Goal: Find specific page/section: Find specific page/section

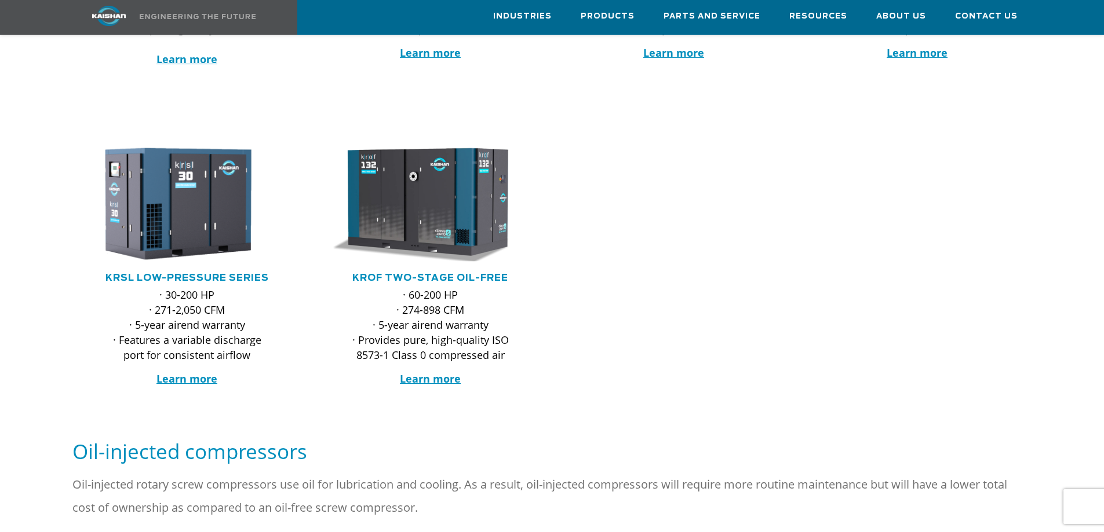
scroll to position [579, 0]
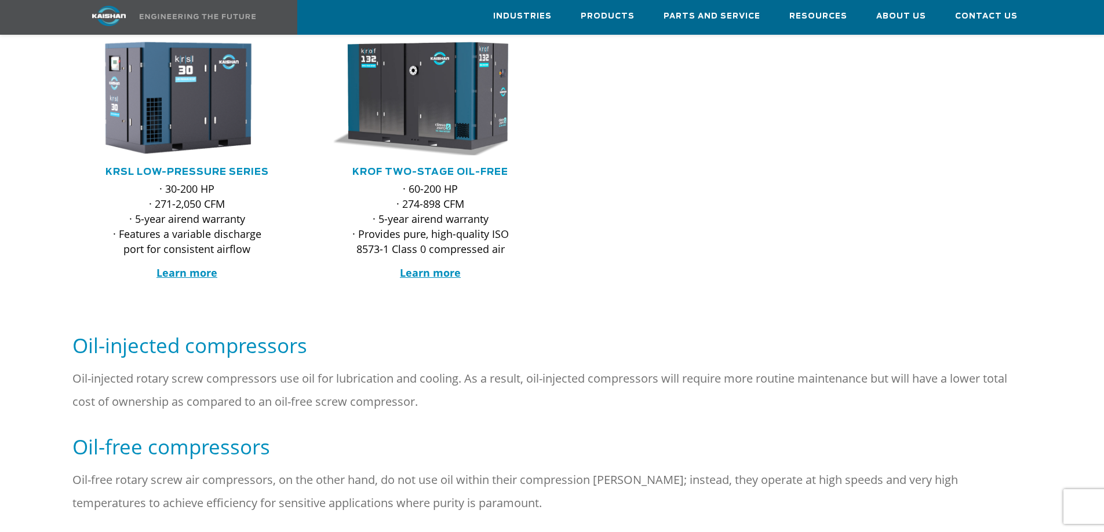
click at [250, 434] on h5 "Oil-free compressors" at bounding box center [551, 447] width 959 height 26
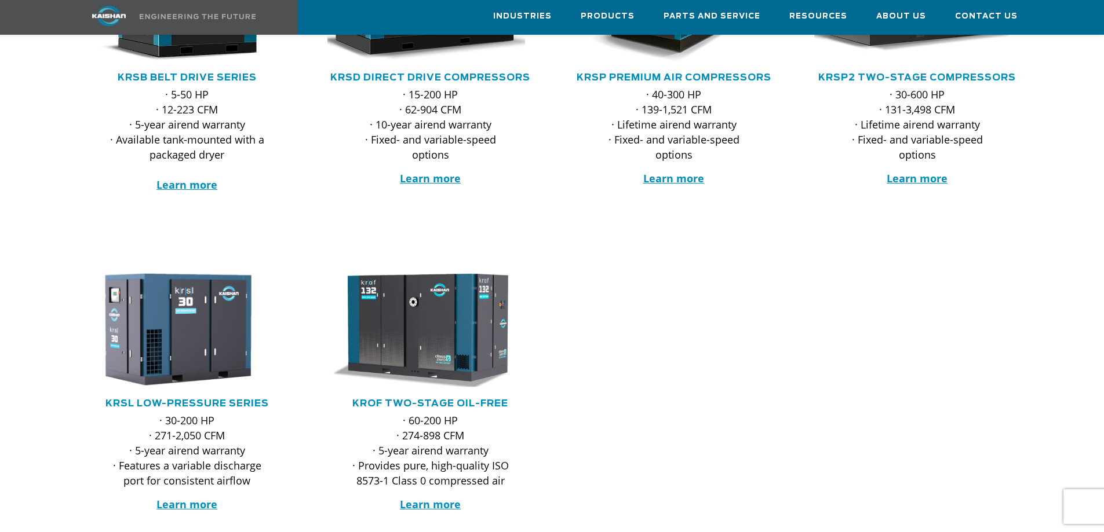
scroll to position [58, 0]
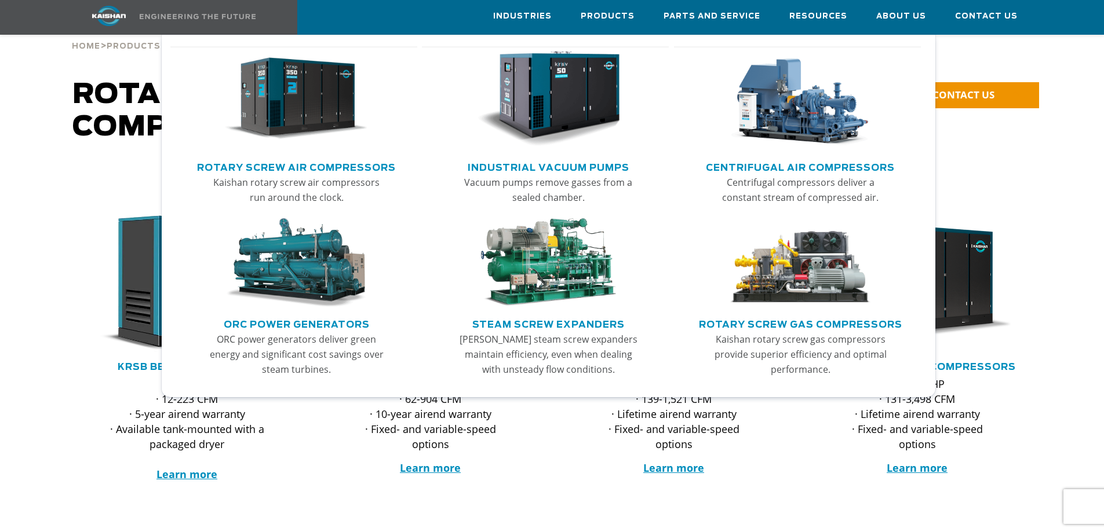
click at [277, 168] on link "Rotary Screw Air Compressors" at bounding box center [296, 166] width 199 height 17
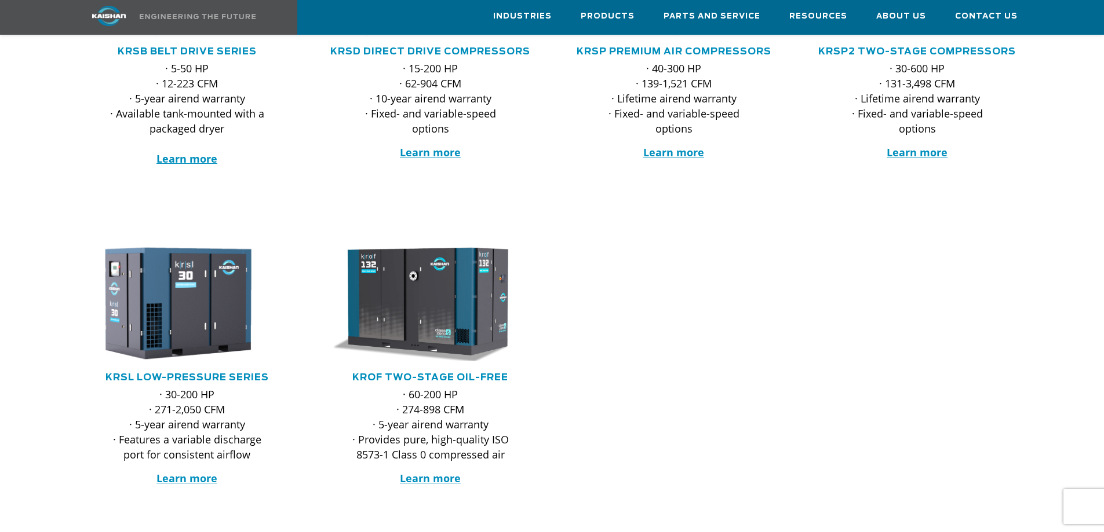
scroll to position [406, 0]
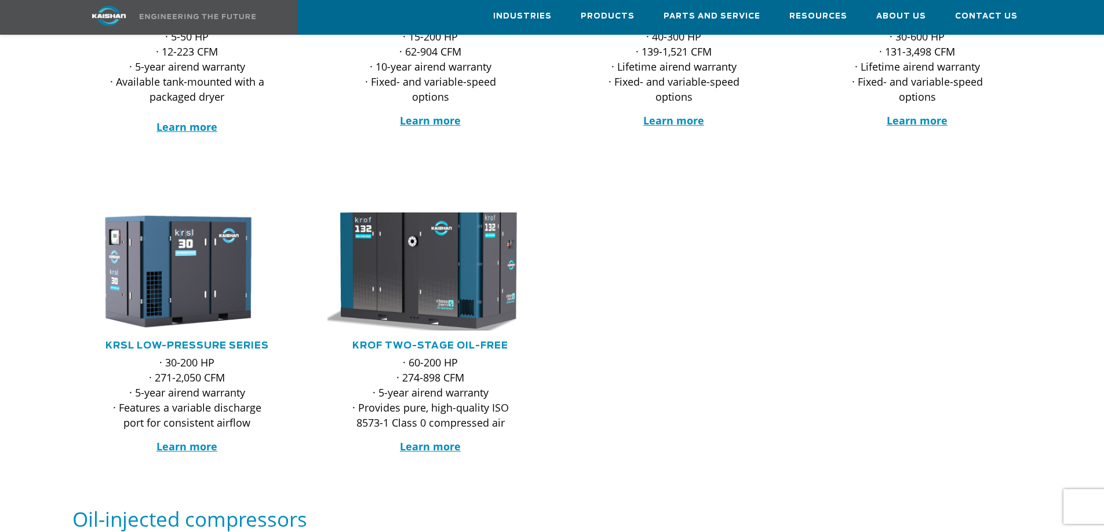
click at [423, 269] on img at bounding box center [421, 272] width 227 height 130
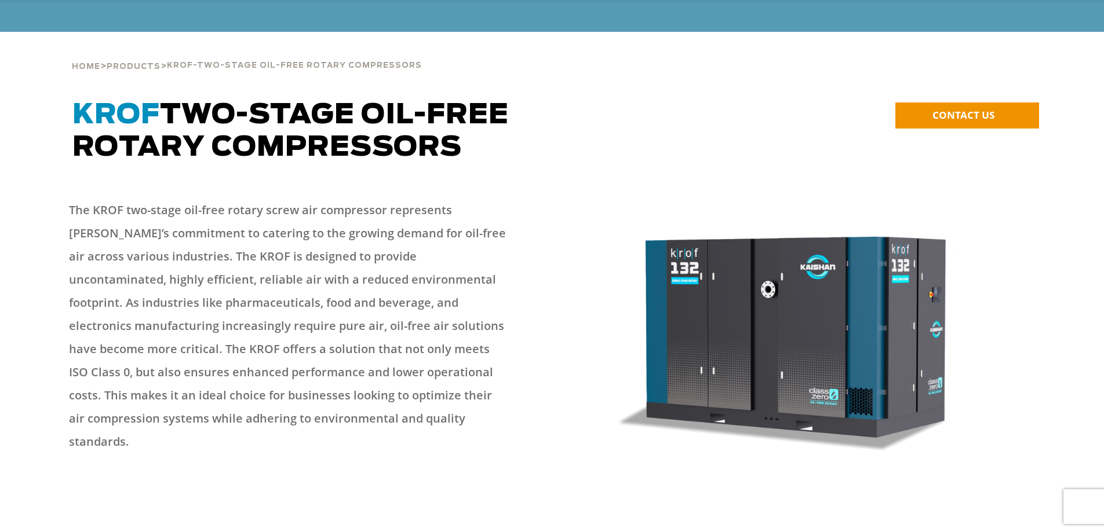
scroll to position [58, 0]
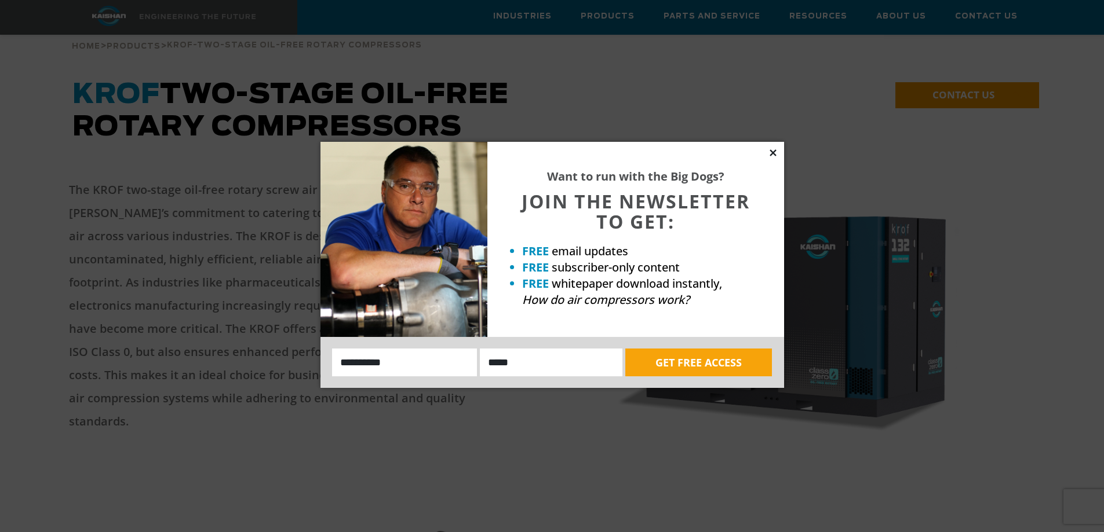
click at [770, 155] on icon at bounding box center [772, 152] width 6 height 6
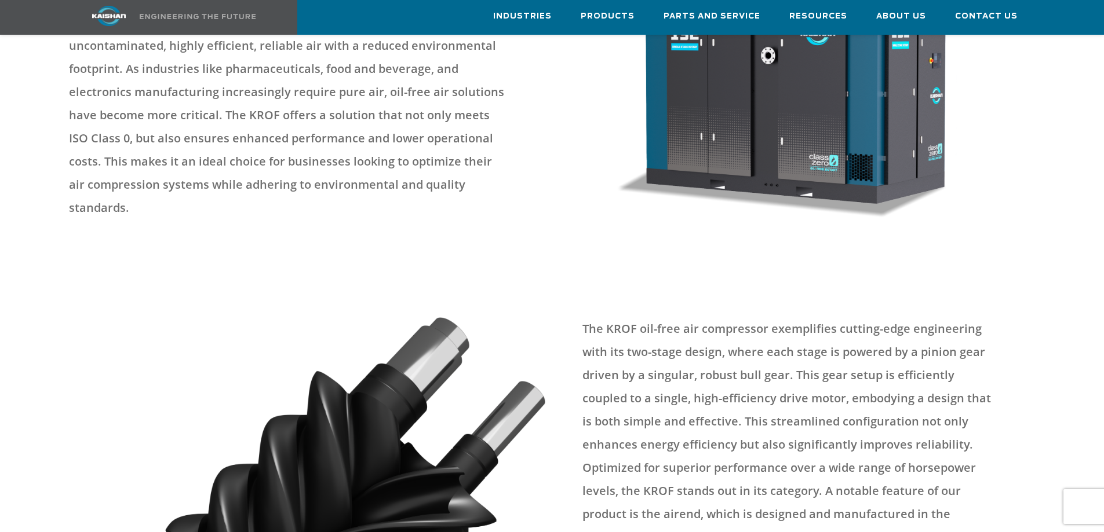
scroll to position [348, 0]
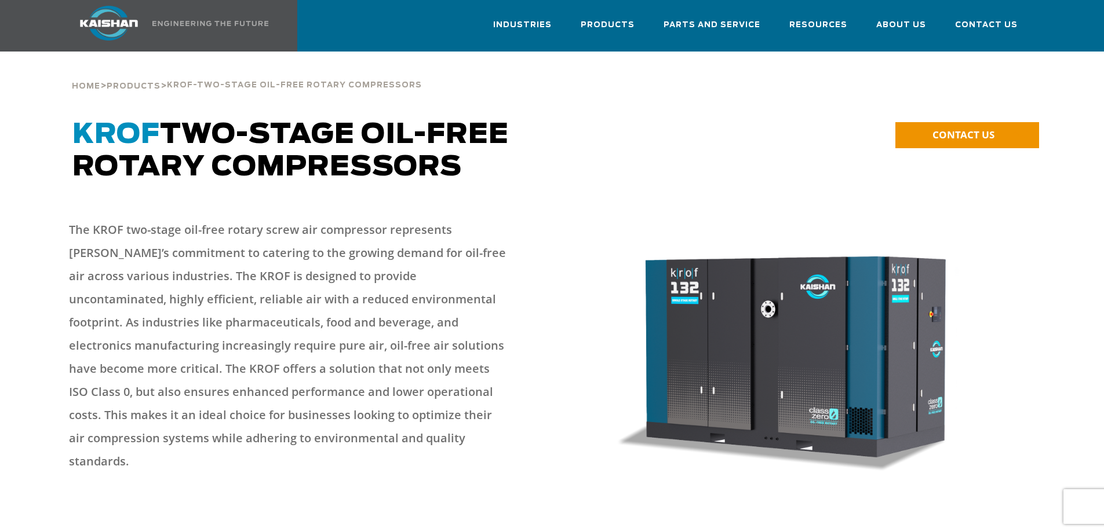
scroll to position [0, 0]
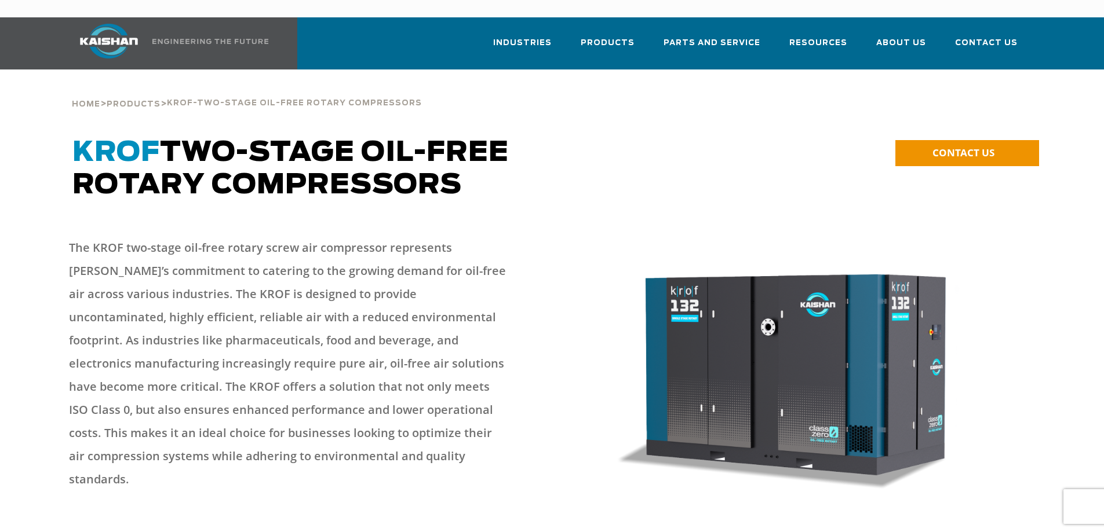
click at [1005, 182] on div "**********" at bounding box center [927, 174] width 224 height 68
drag, startPoint x: 995, startPoint y: 173, endPoint x: 990, endPoint y: 167, distance: 7.4
click at [994, 172] on div "**********" at bounding box center [927, 174] width 224 height 68
click at [974, 146] on span "CONTACT US" at bounding box center [963, 152] width 62 height 13
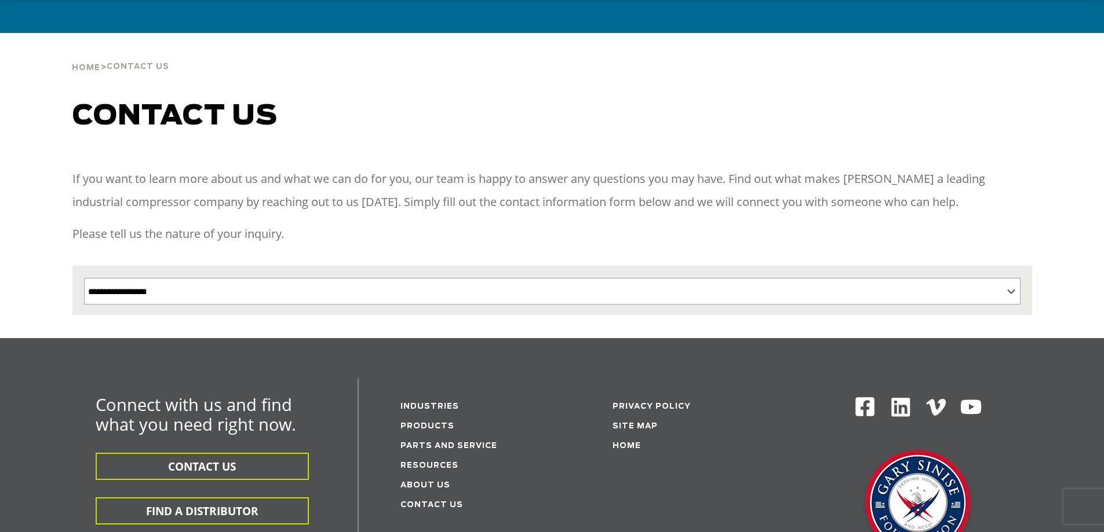
scroll to position [174, 0]
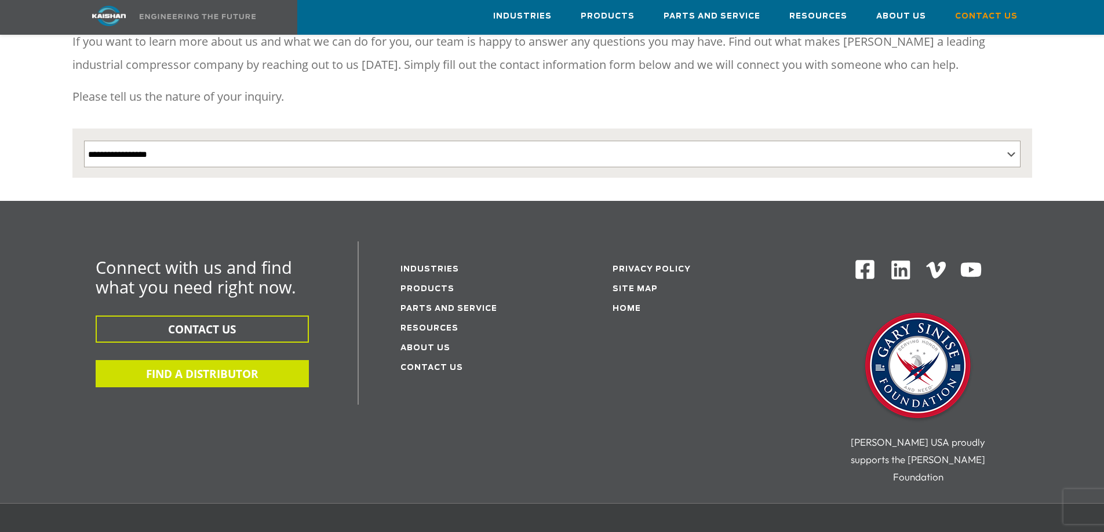
click at [212, 366] on button "FIND A DISTRIBUTOR" at bounding box center [202, 373] width 213 height 27
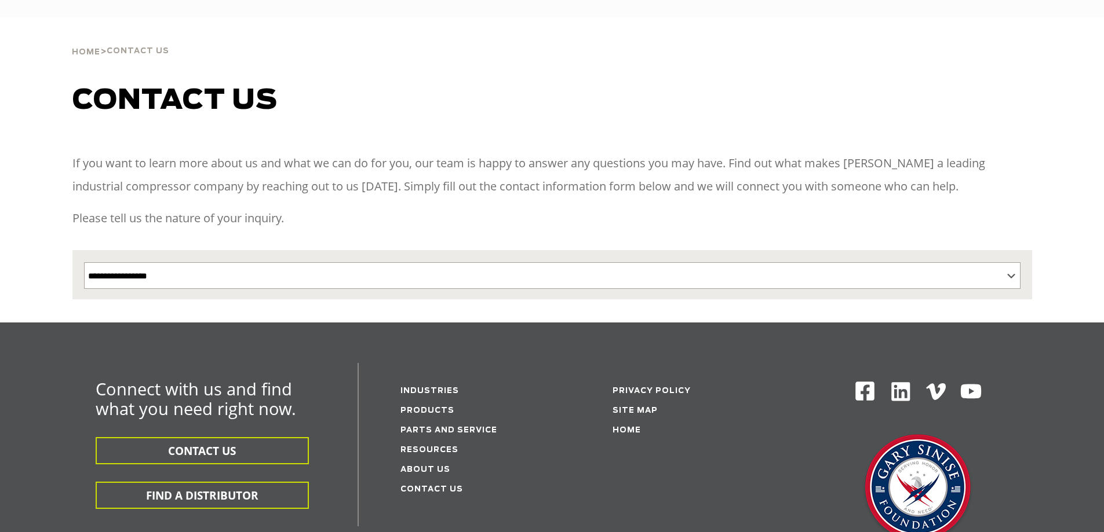
select select "**********"
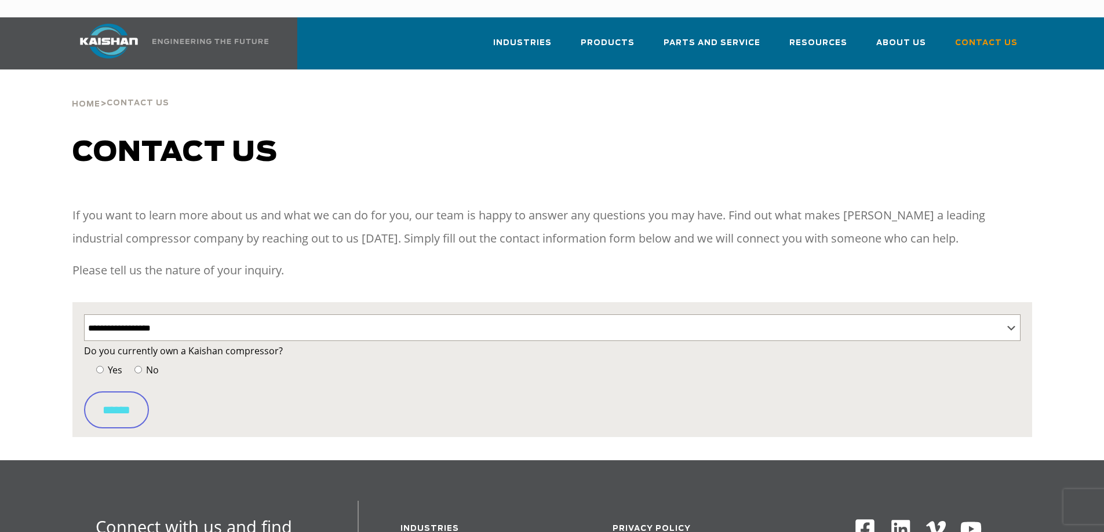
click at [152, 364] on span "No" at bounding box center [151, 370] width 15 height 13
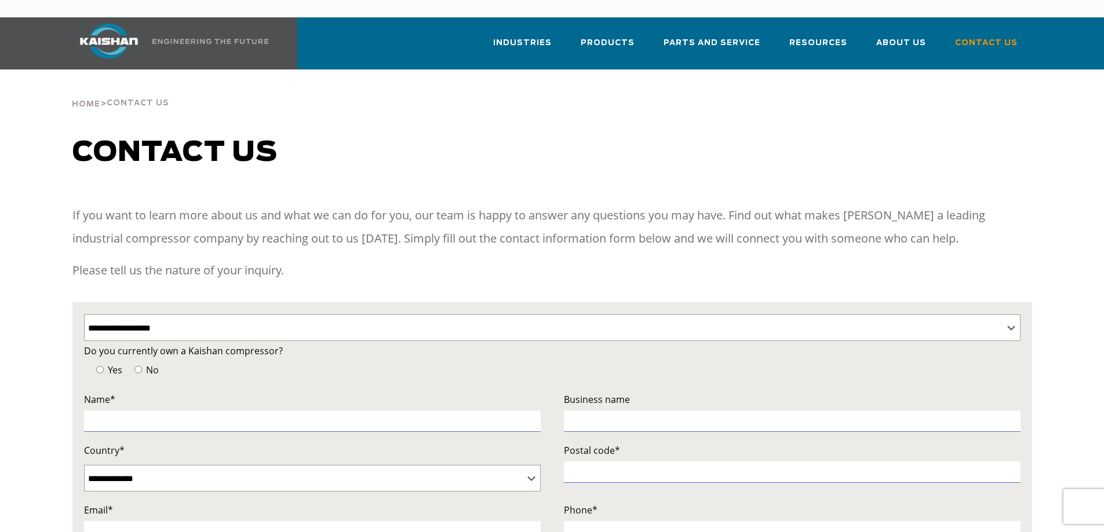
click at [144, 364] on span "No" at bounding box center [151, 370] width 15 height 13
click at [455, 151] on h1 "Contact us" at bounding box center [551, 153] width 959 height 32
click at [1016, 77] on div "Home > Contact Us" at bounding box center [551, 92] width 973 height 44
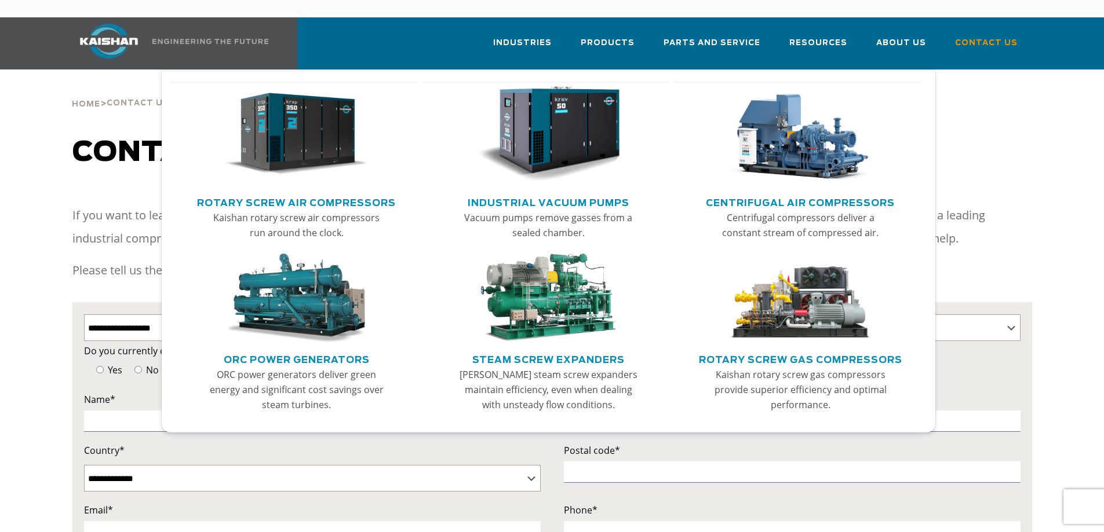
click at [354, 130] on img "Main menu" at bounding box center [296, 134] width 143 height 96
